Goal: Complete application form

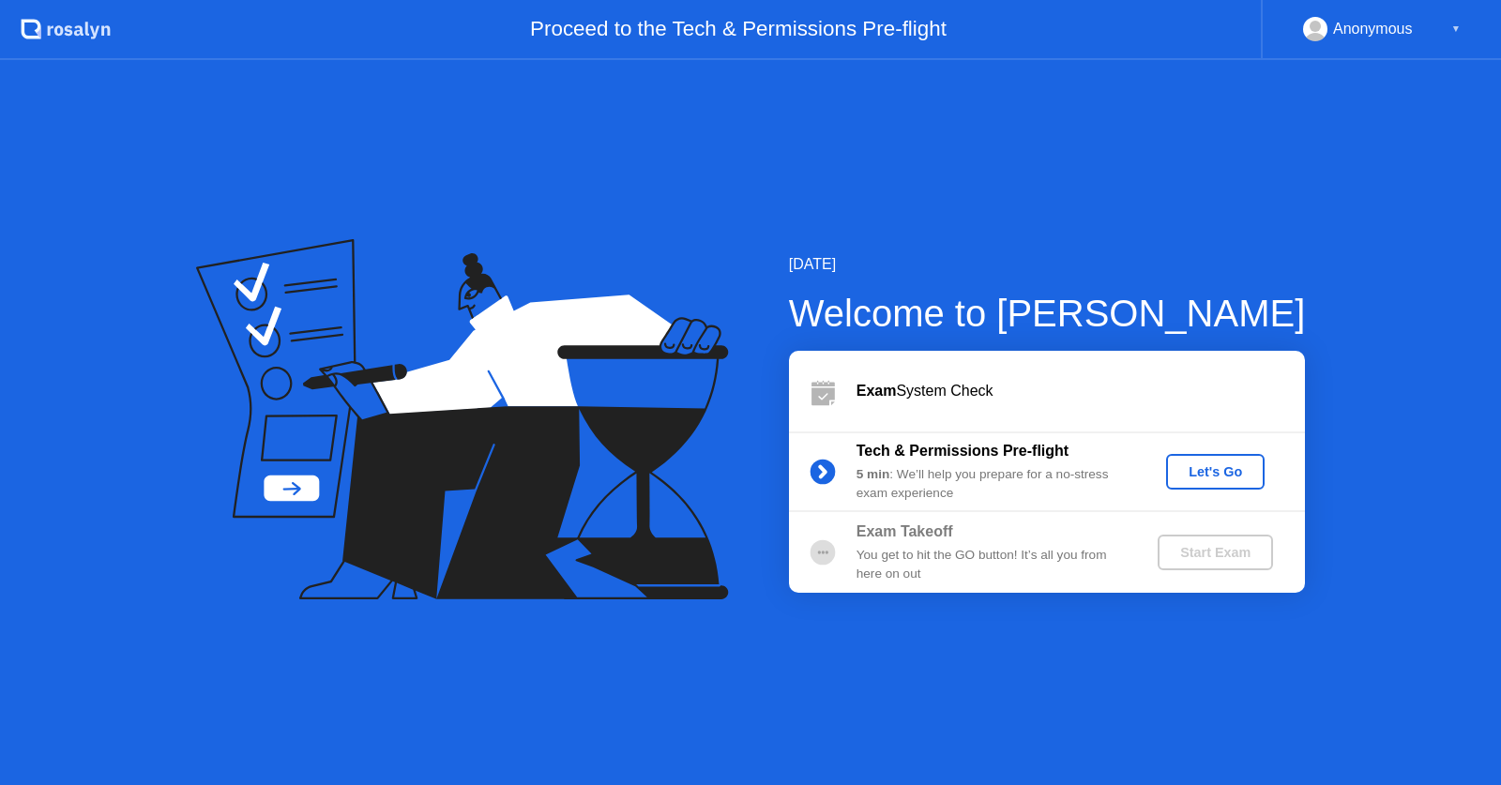
click at [1216, 470] on div "Let's Go" at bounding box center [1215, 471] width 83 height 15
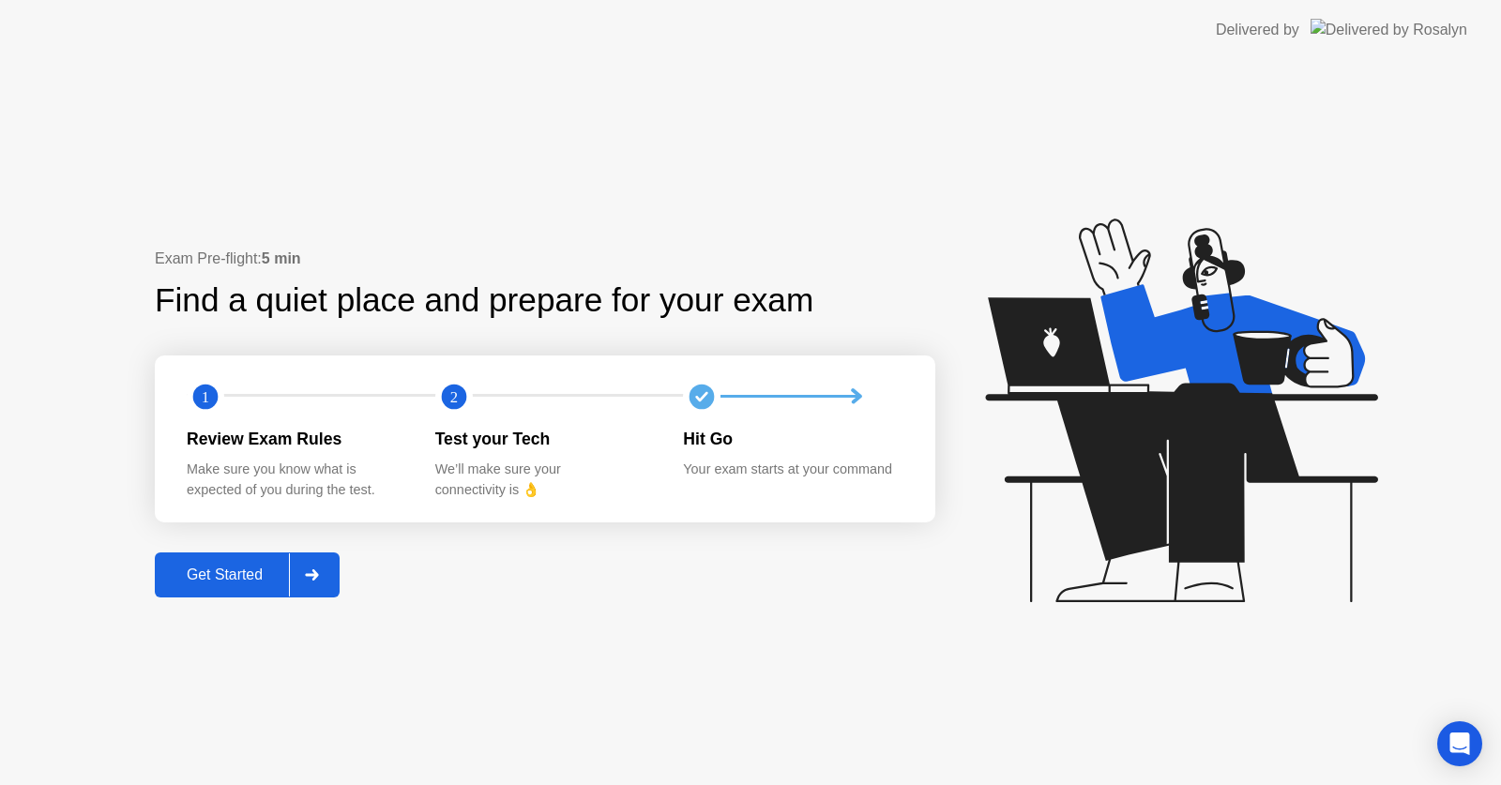
click at [253, 570] on div "Get Started" at bounding box center [224, 575] width 129 height 17
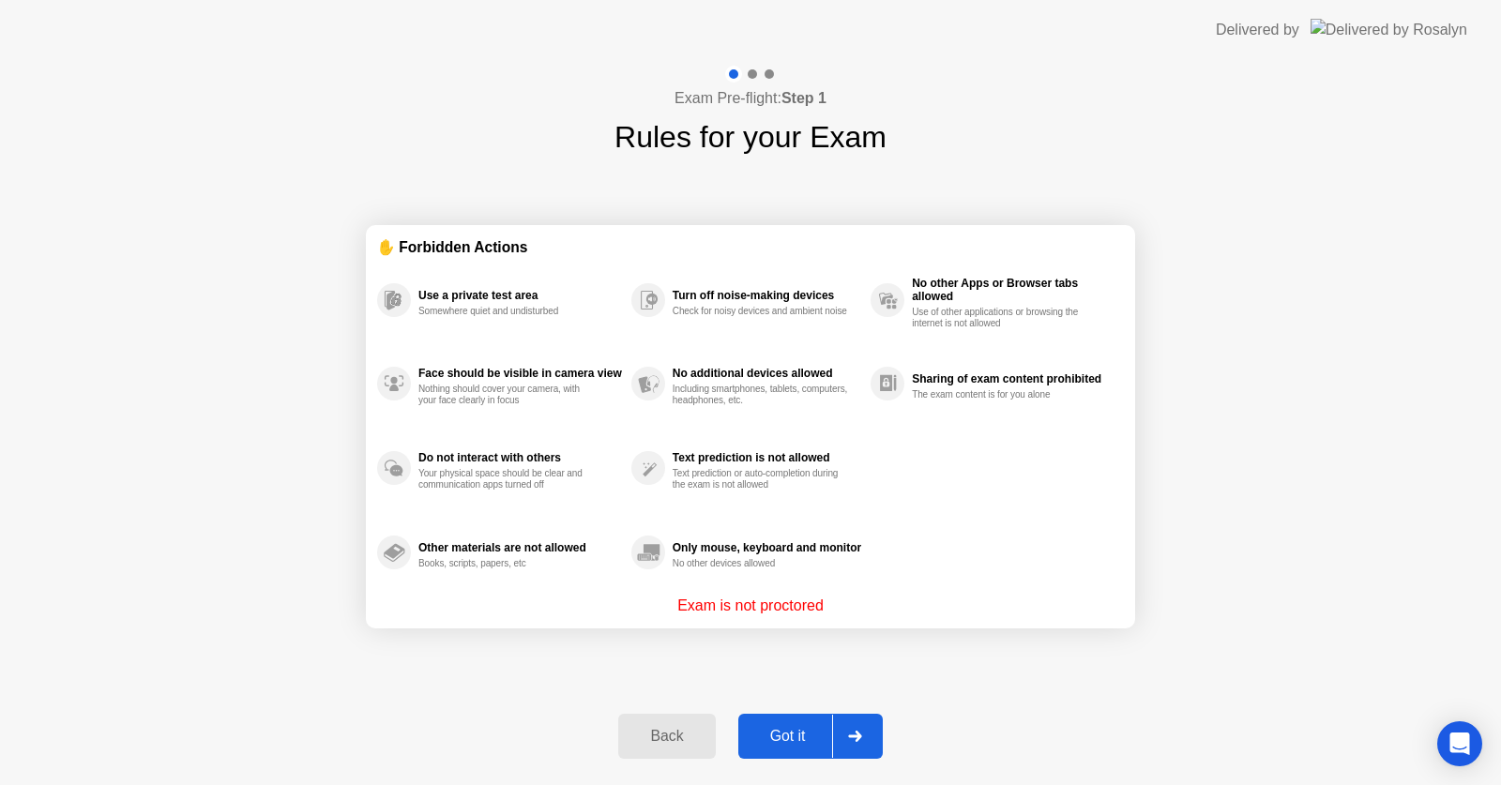
click at [790, 728] on div "Got it" at bounding box center [788, 736] width 88 height 17
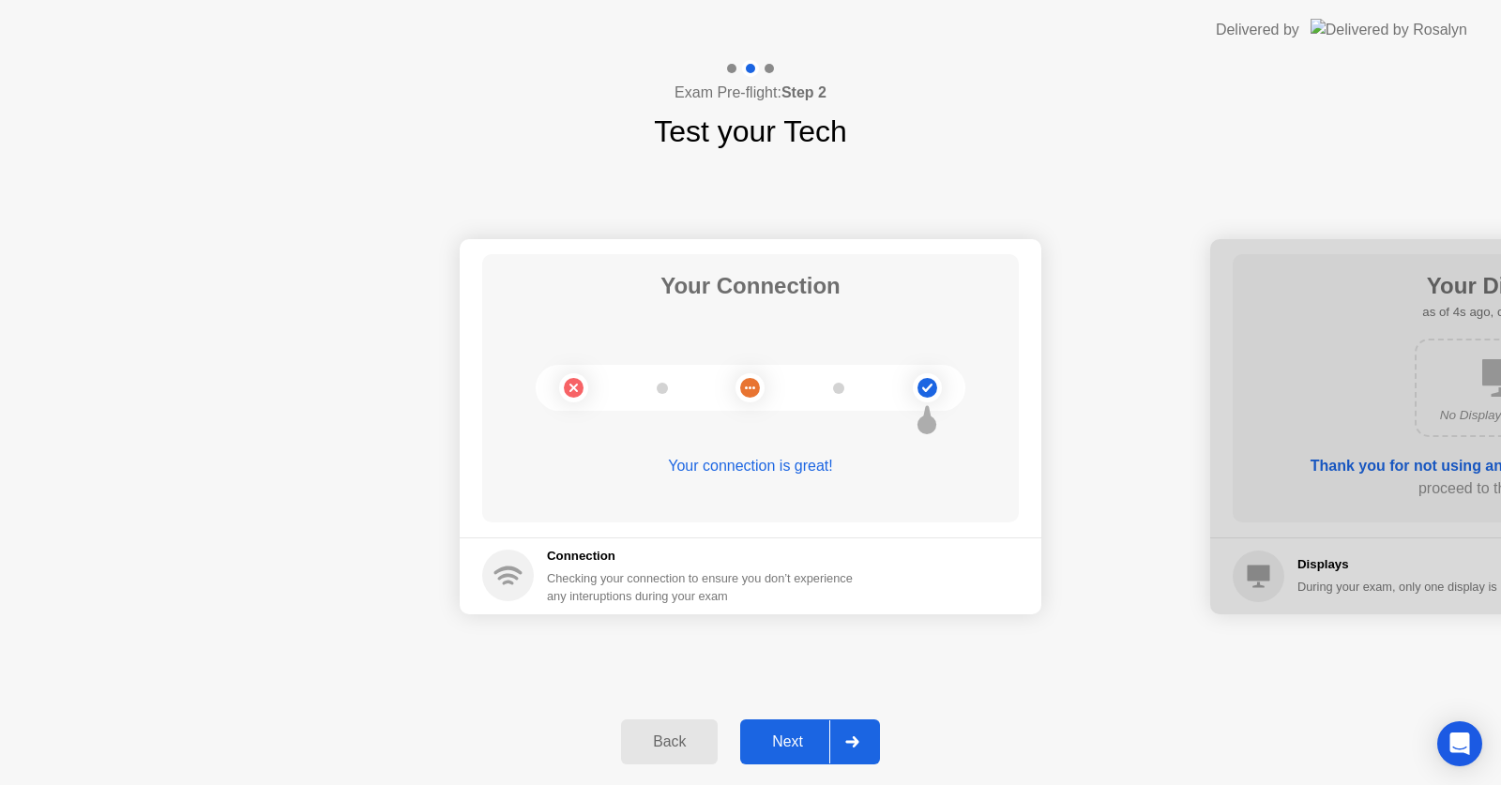
click at [778, 750] on div "Next" at bounding box center [787, 742] width 83 height 17
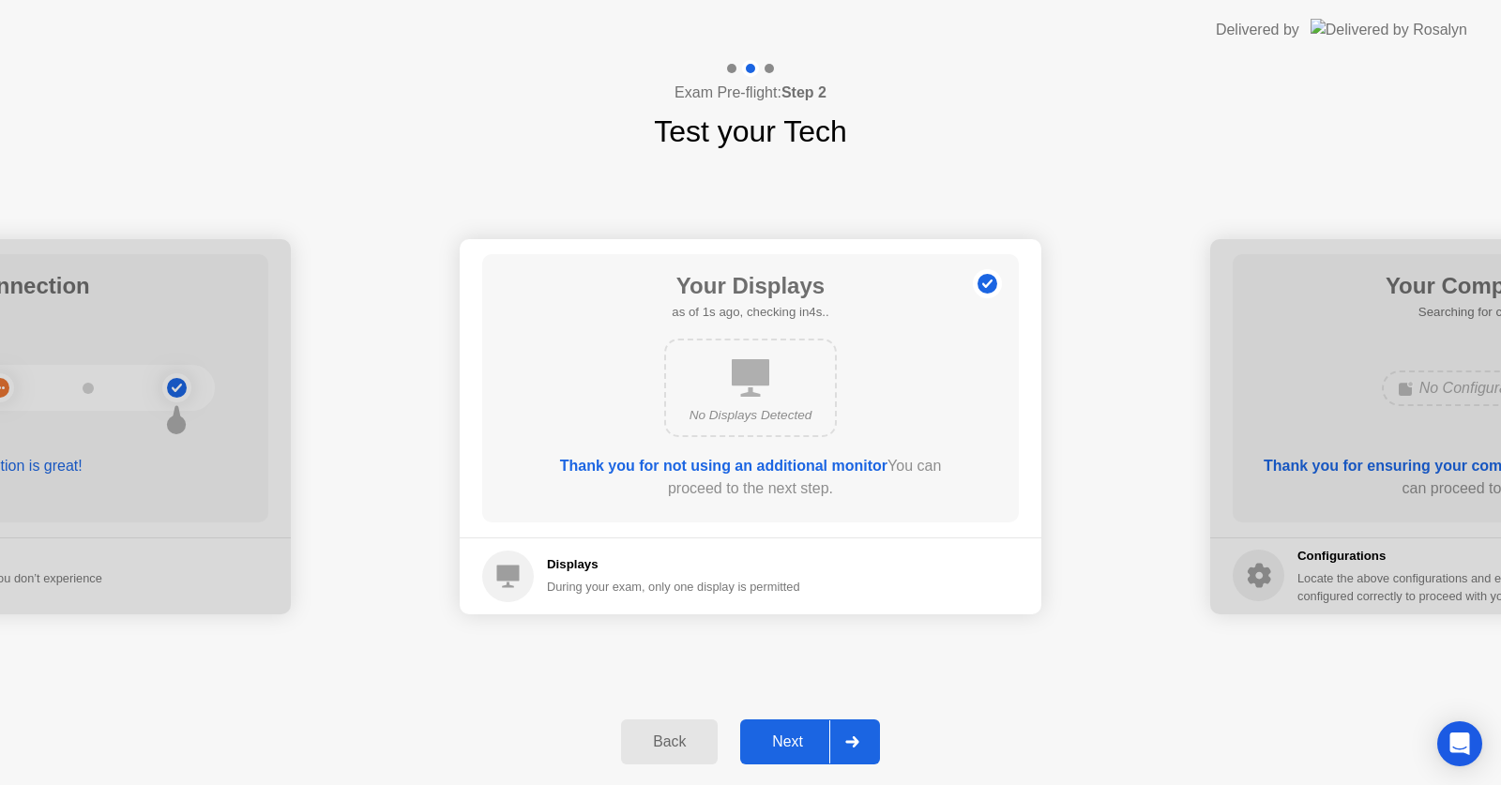
click at [778, 750] on div "Next" at bounding box center [787, 742] width 83 height 17
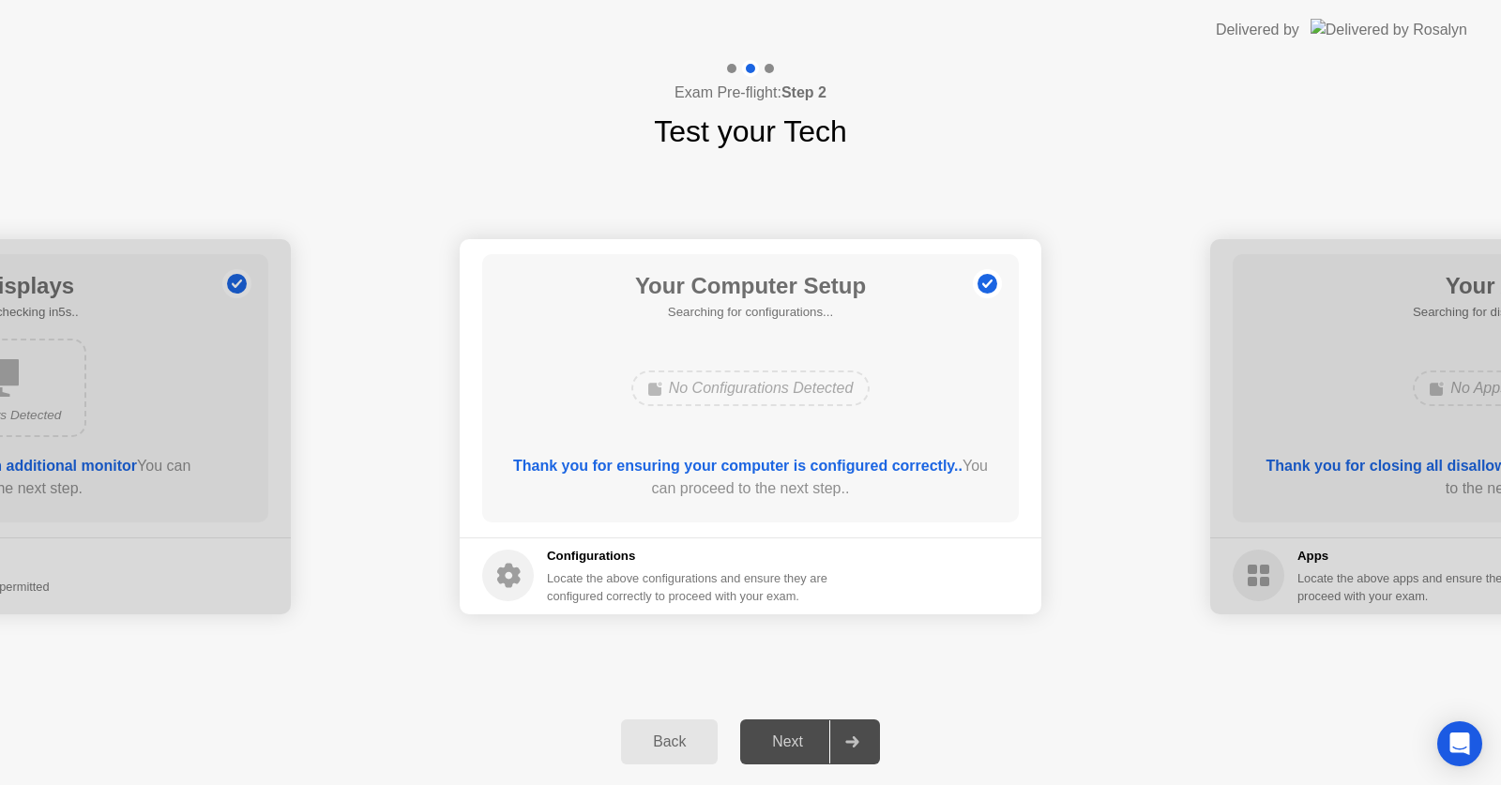
click at [797, 735] on div "Next" at bounding box center [787, 742] width 83 height 17
click at [675, 735] on div "Back" at bounding box center [669, 742] width 85 height 17
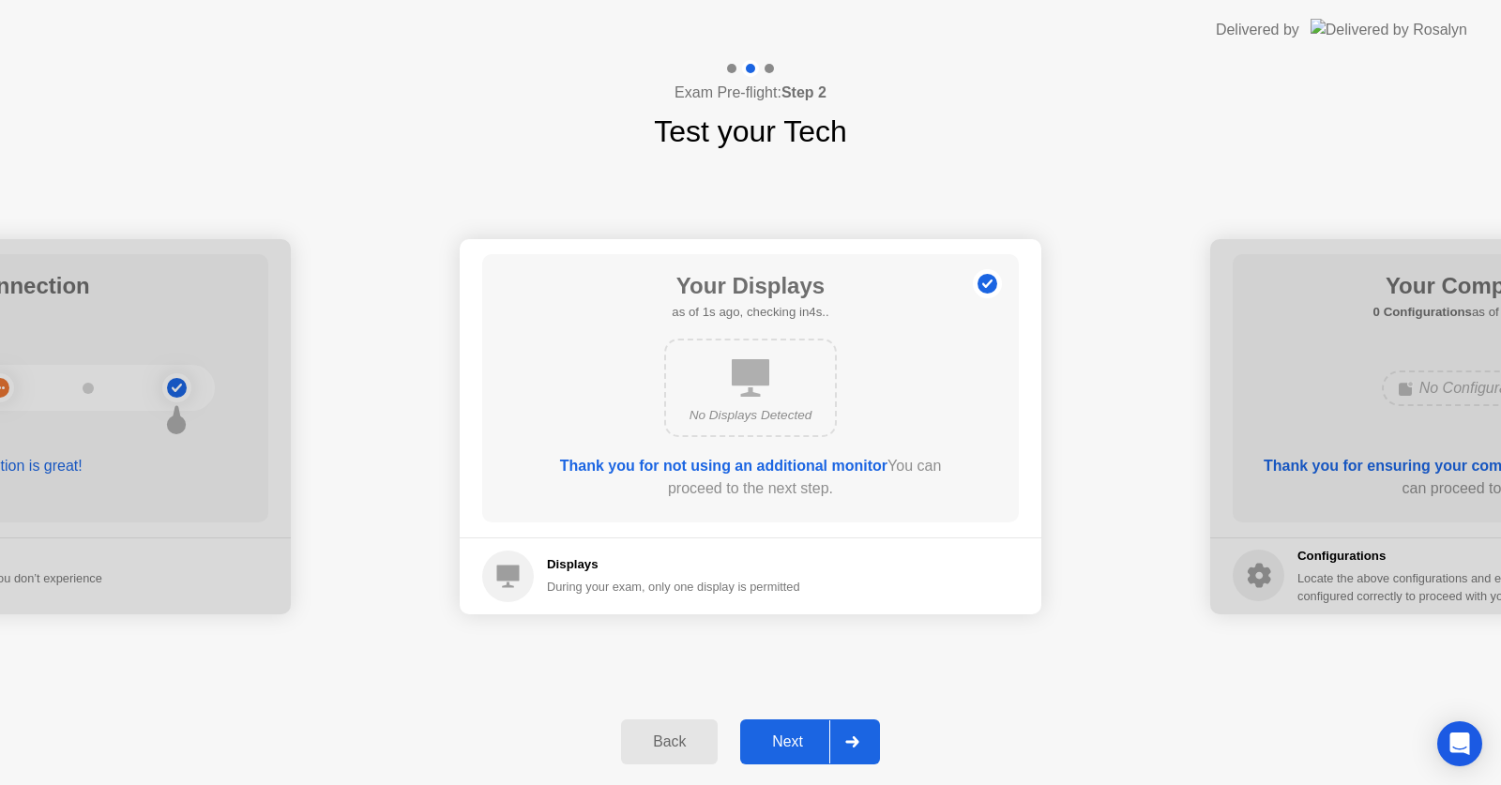
click at [798, 744] on div "Next" at bounding box center [787, 742] width 83 height 17
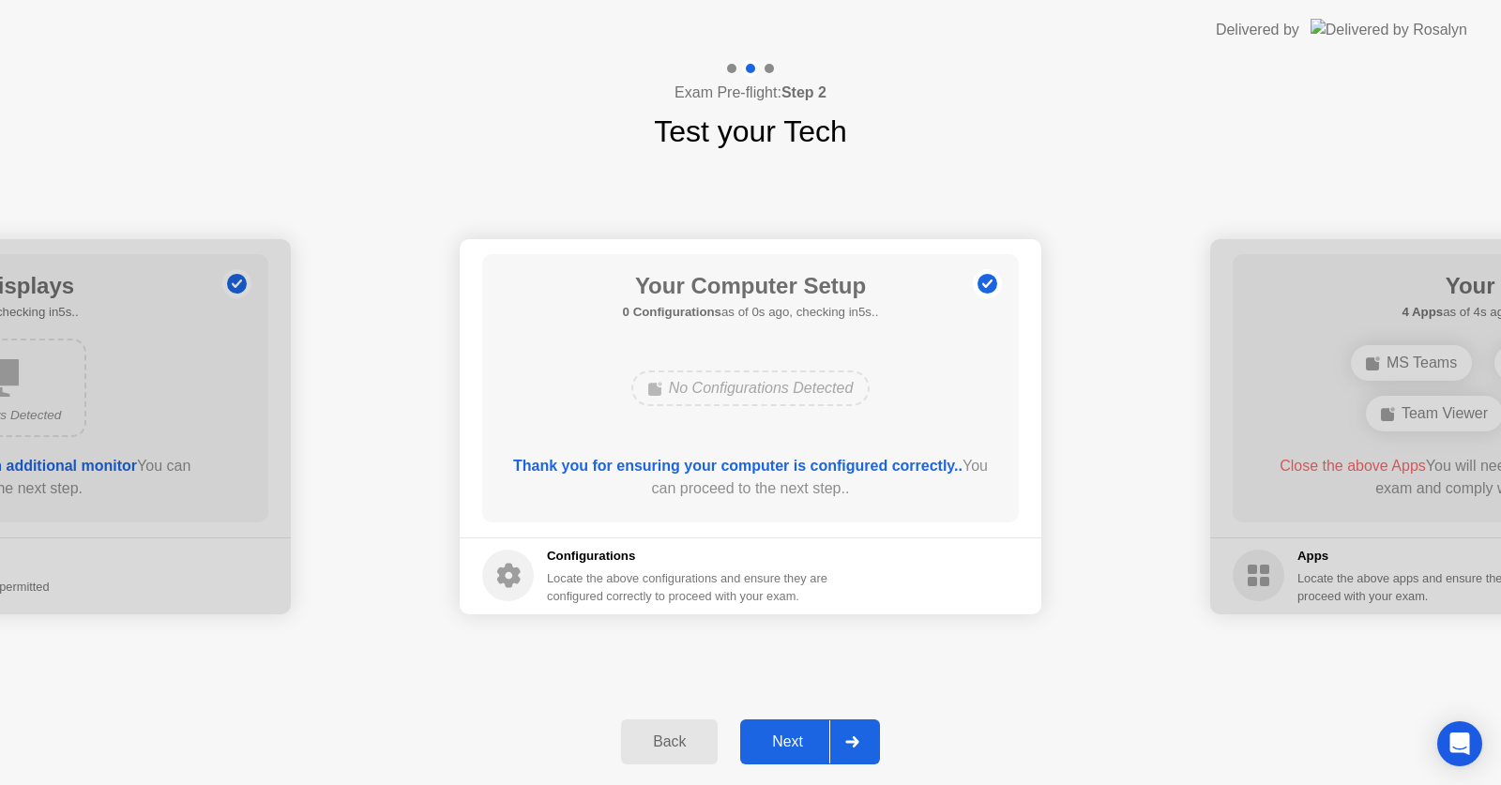
click at [791, 738] on div "Next" at bounding box center [787, 742] width 83 height 17
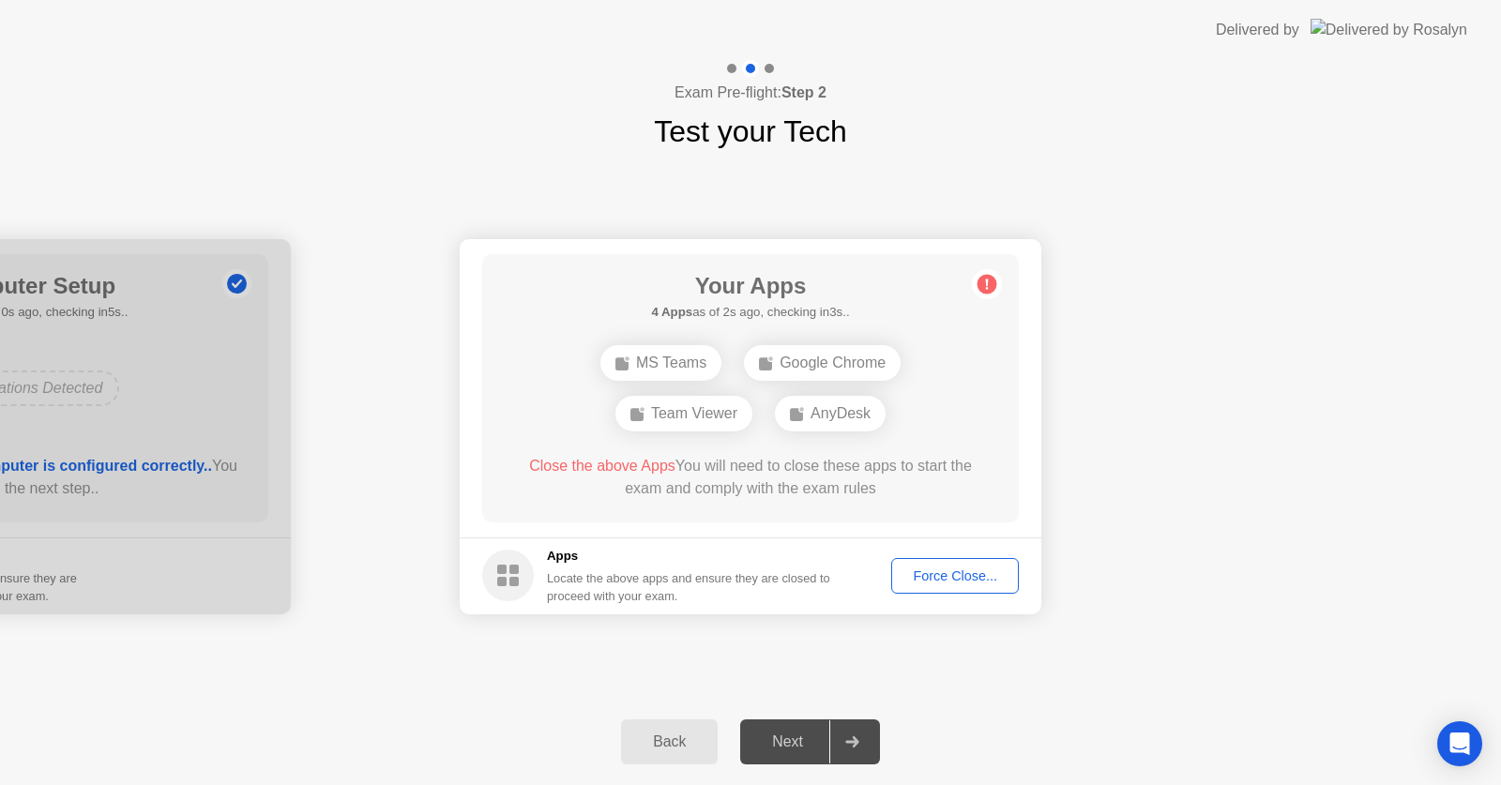
click at [975, 580] on div "Force Close..." at bounding box center [955, 575] width 114 height 15
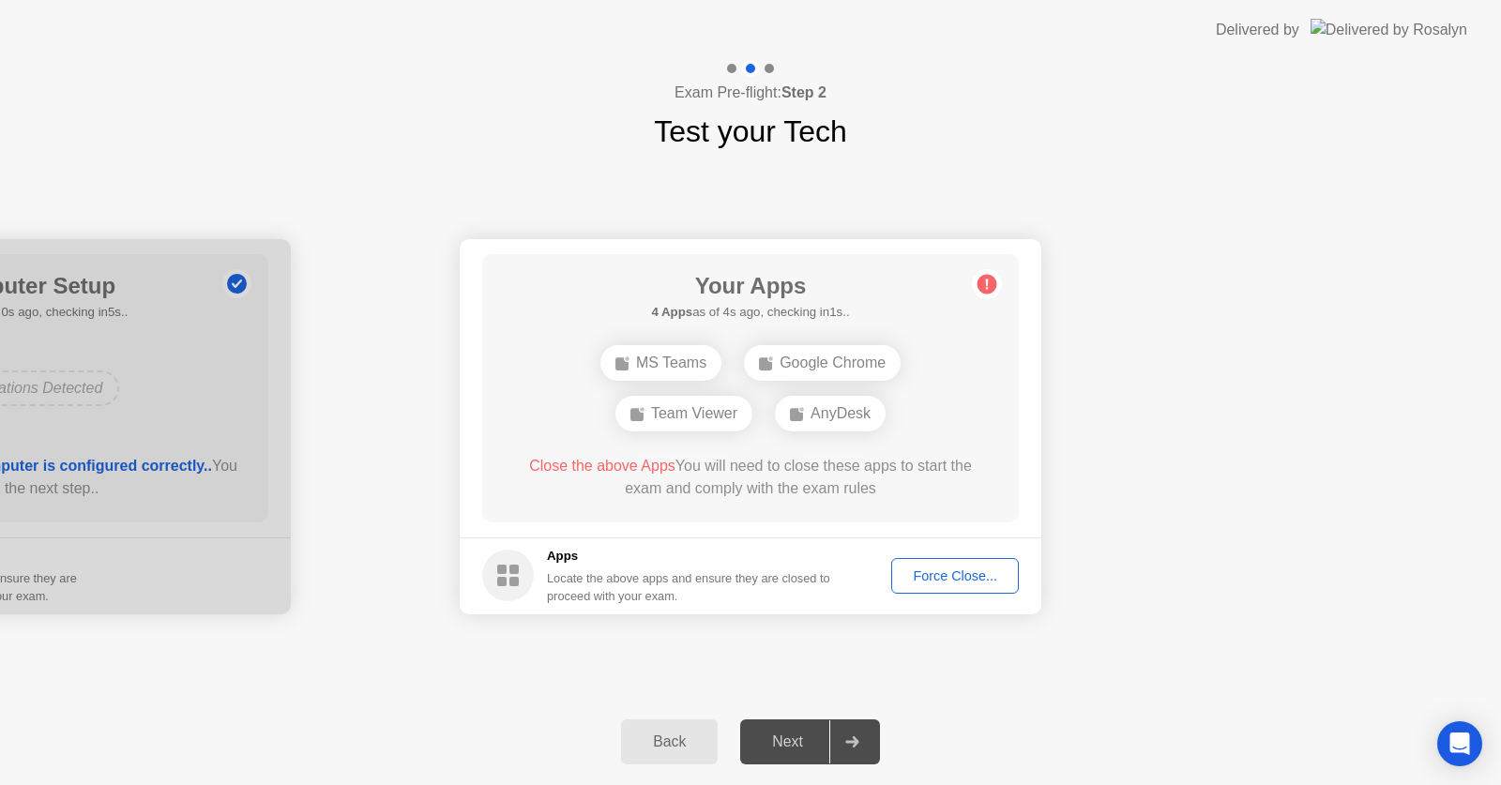
click at [947, 583] on div "Force Close..." at bounding box center [955, 575] width 114 height 15
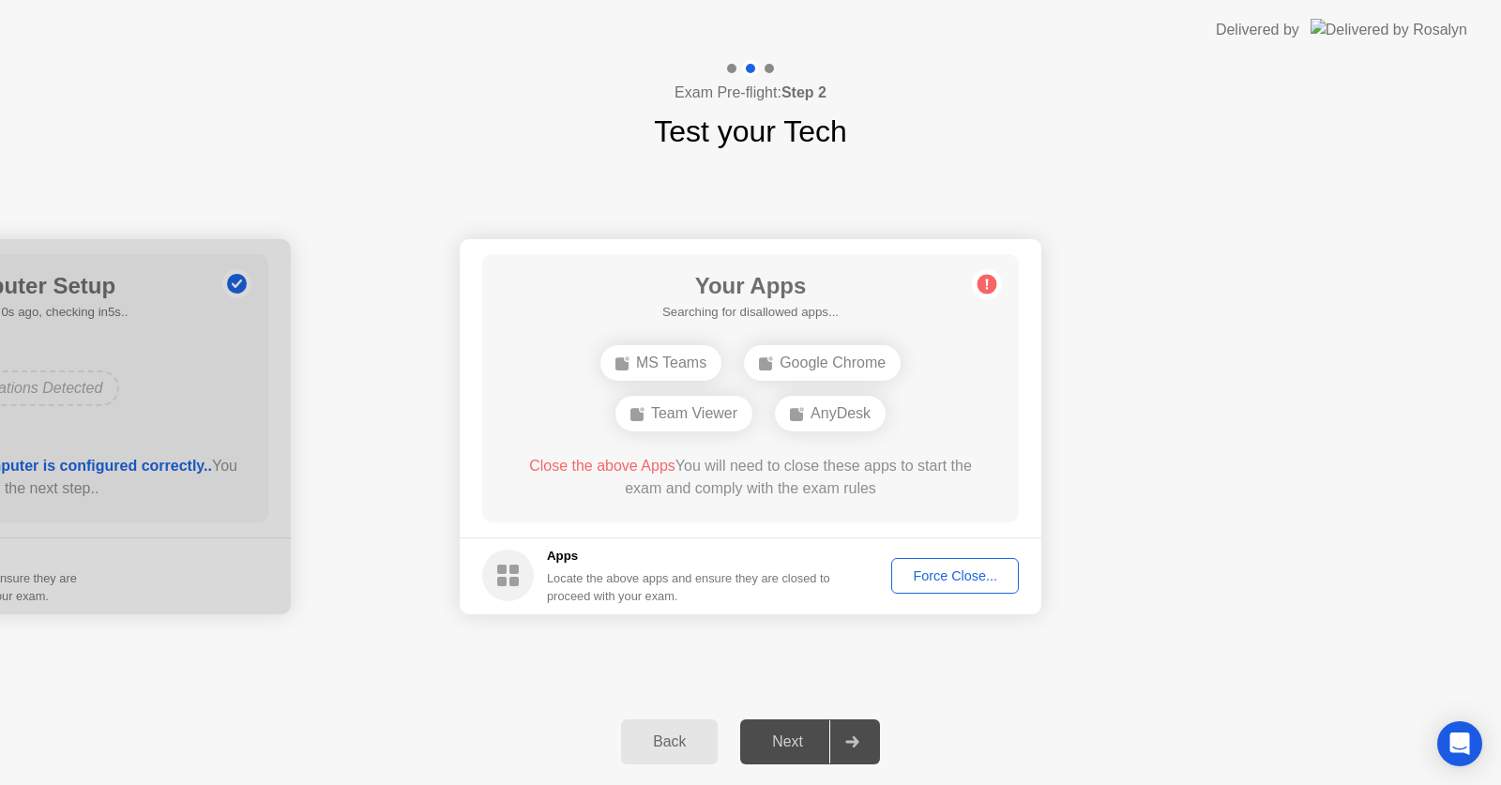
click at [676, 753] on button "Back" at bounding box center [669, 742] width 97 height 45
